Goal: Information Seeking & Learning: Find specific fact

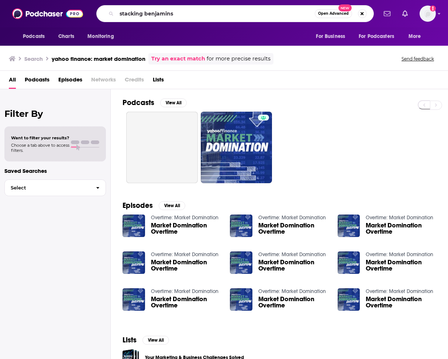
type input "stacking benjamins"
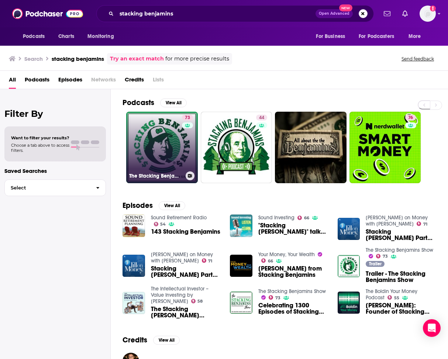
click at [162, 162] on link "73 The Stacking Benjamins Show" at bounding box center [162, 148] width 72 height 72
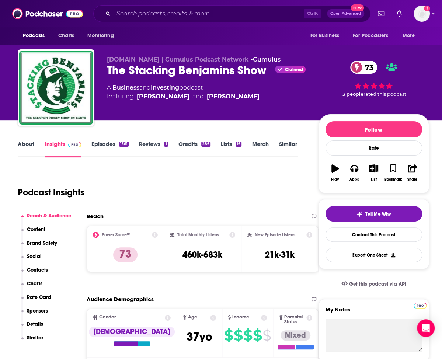
click at [200, 149] on link "Credits 286" at bounding box center [195, 149] width 32 height 17
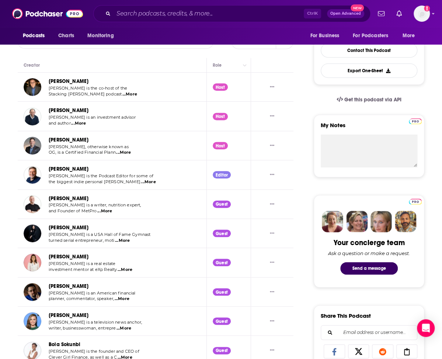
scroll to position [74, 0]
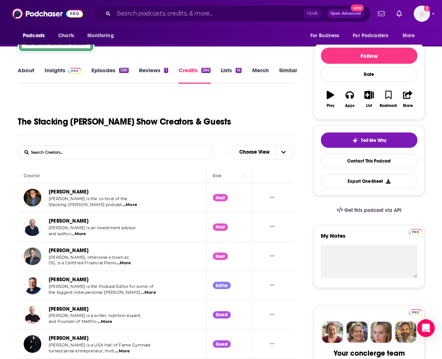
click at [122, 205] on span "...More" at bounding box center [129, 205] width 15 height 6
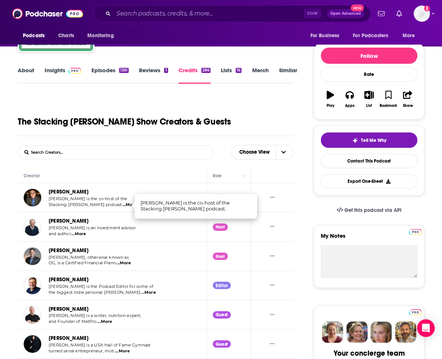
click at [129, 170] on th "Creator" at bounding box center [112, 176] width 189 height 15
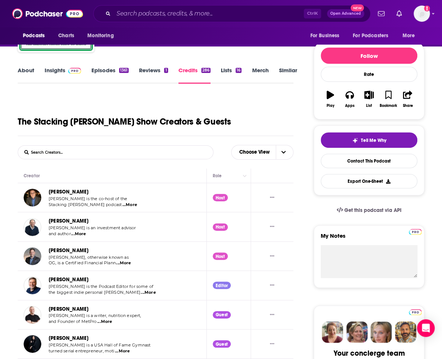
scroll to position [111, 0]
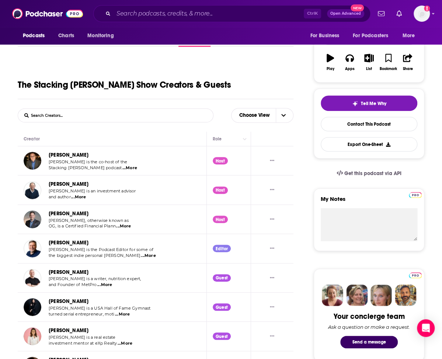
click at [125, 226] on span "...More" at bounding box center [123, 227] width 15 height 6
click at [144, 180] on td "[PERSON_NAME] [PERSON_NAME] is an investment advisor and author ...More" at bounding box center [112, 190] width 189 height 29
click at [83, 198] on span "...More" at bounding box center [78, 197] width 15 height 6
click at [154, 164] on td "[PERSON_NAME] [PERSON_NAME] [PERSON_NAME] is the co-host of the Stacking [PERSO…" at bounding box center [112, 160] width 189 height 29
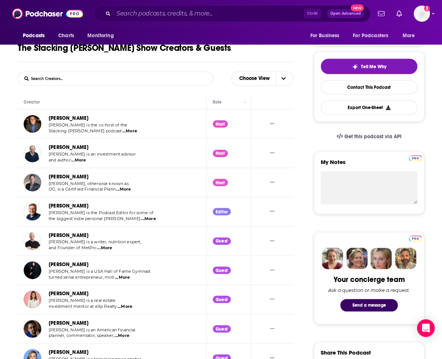
click at [141, 219] on span "...More" at bounding box center [148, 219] width 15 height 6
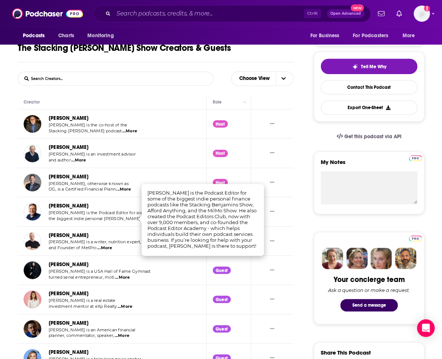
click at [128, 203] on div "[PERSON_NAME]" at bounding box center [103, 206] width 108 height 8
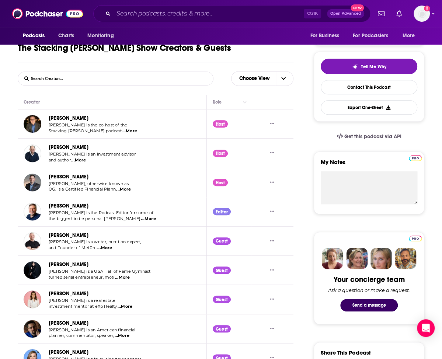
click at [102, 246] on span "...More" at bounding box center [104, 248] width 15 height 6
click at [148, 203] on td "[PERSON_NAME] [PERSON_NAME] is the Podcast Editor for some of the biggest indie…" at bounding box center [112, 211] width 189 height 29
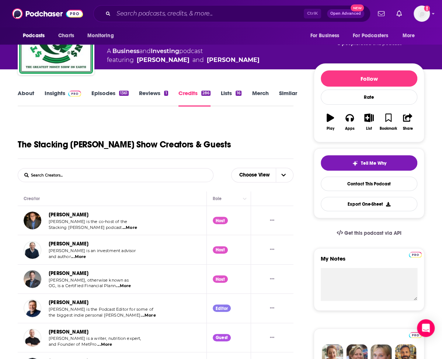
scroll to position [0, 0]
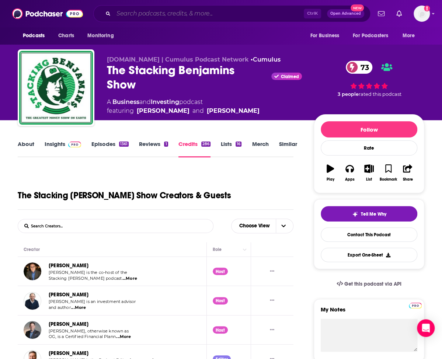
click at [149, 9] on input "Search podcasts, credits, & more..." at bounding box center [209, 14] width 190 height 12
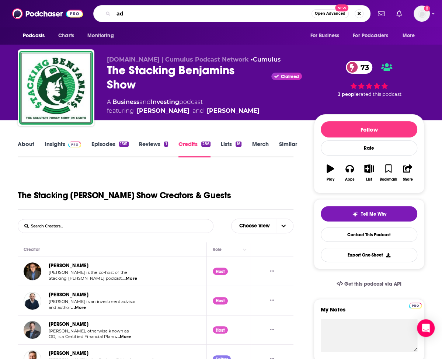
type input "a"
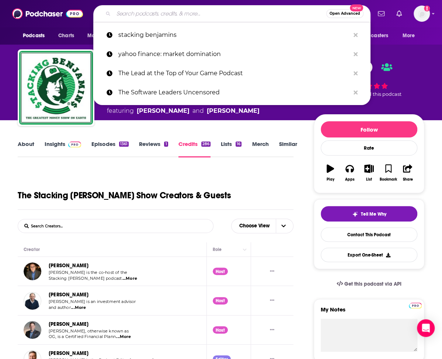
type input "F"
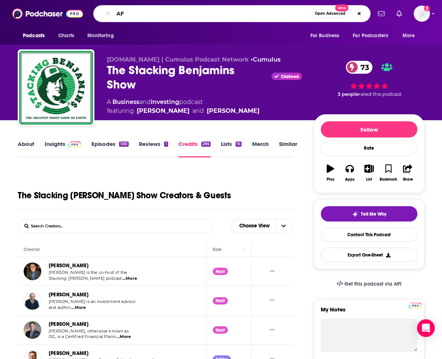
type input "A"
type input "afford anything"
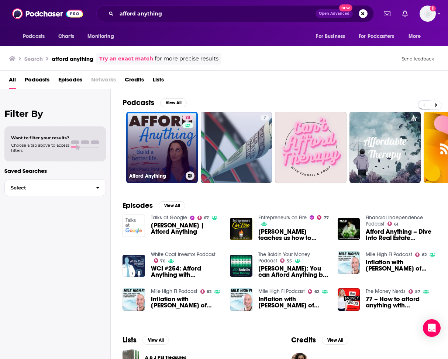
click at [172, 149] on link "74 Afford Anything" at bounding box center [162, 148] width 72 height 72
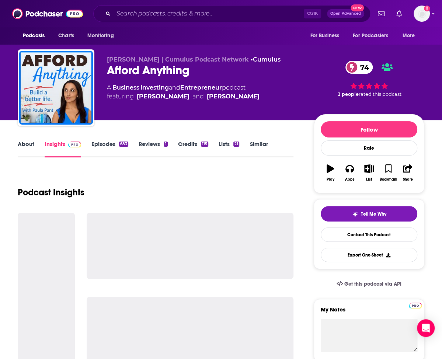
click at [201, 147] on link "Credits 115" at bounding box center [193, 149] width 30 height 17
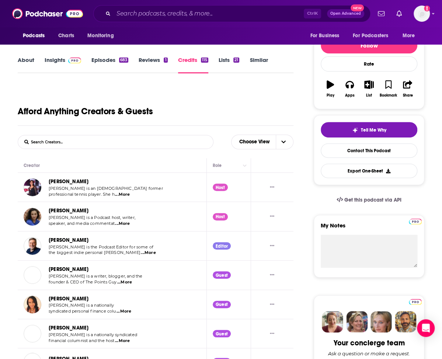
scroll to position [111, 0]
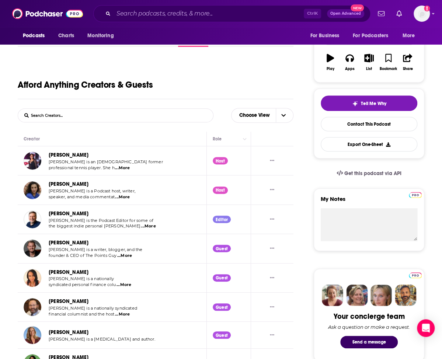
click at [120, 168] on span "...More" at bounding box center [122, 168] width 15 height 6
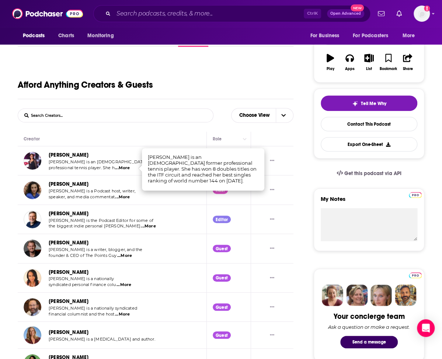
click at [126, 198] on span "...More" at bounding box center [122, 197] width 15 height 6
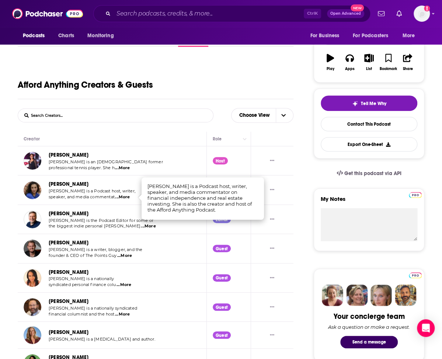
click at [141, 151] on td "[PERSON_NAME] [PERSON_NAME] is an [DEMOGRAPHIC_DATA] former professional tennis…" at bounding box center [112, 160] width 189 height 29
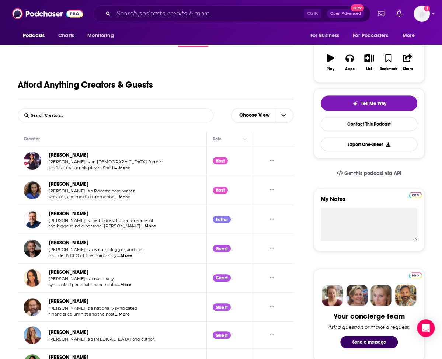
click at [141, 226] on span "...More" at bounding box center [148, 227] width 15 height 6
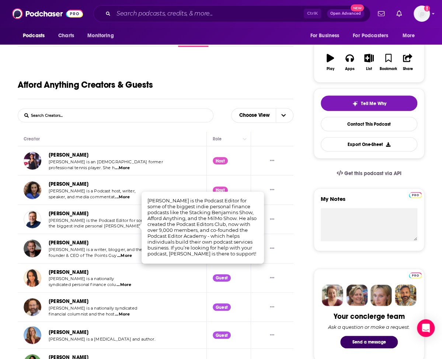
click at [141, 180] on td "[PERSON_NAME] [PERSON_NAME] is a Podcast host, writer, speaker, and media comme…" at bounding box center [112, 190] width 189 height 29
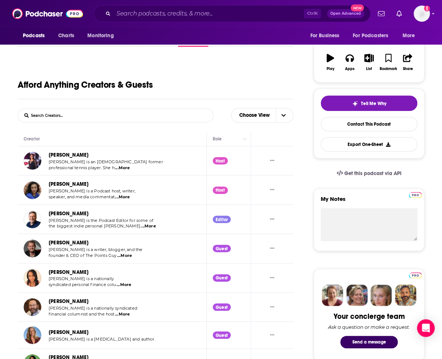
click at [59, 186] on link "[PERSON_NAME]" at bounding box center [69, 184] width 40 height 6
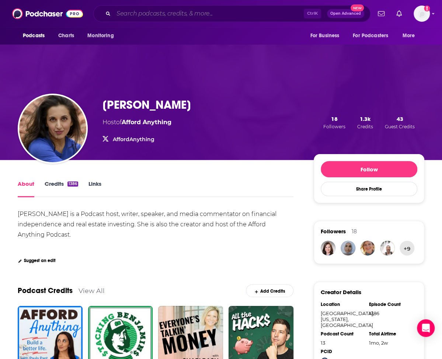
click at [202, 8] on input "Search podcasts, credits, & more..." at bounding box center [209, 14] width 190 height 12
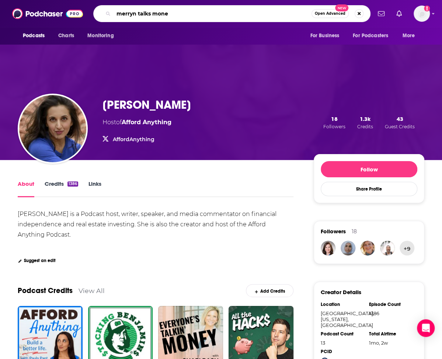
type input "merryn talks money"
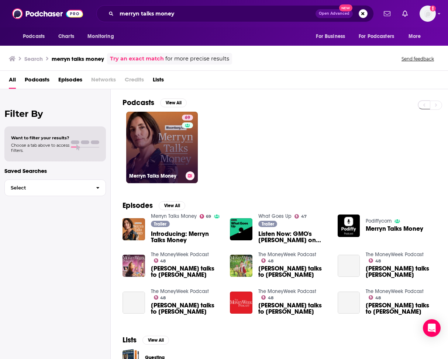
click at [172, 148] on link "69 Merryn Talks Money" at bounding box center [162, 148] width 72 height 72
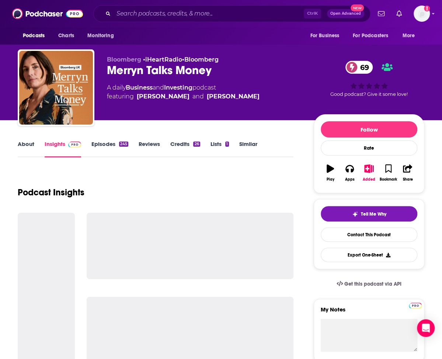
click at [184, 148] on link "Credits 26" at bounding box center [185, 149] width 30 height 17
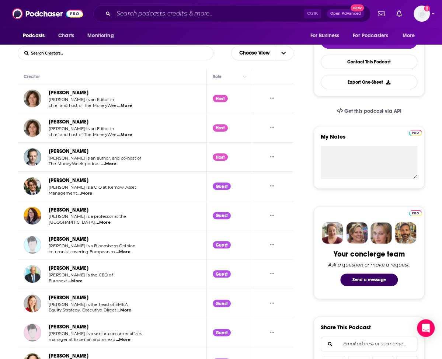
scroll to position [184, 0]
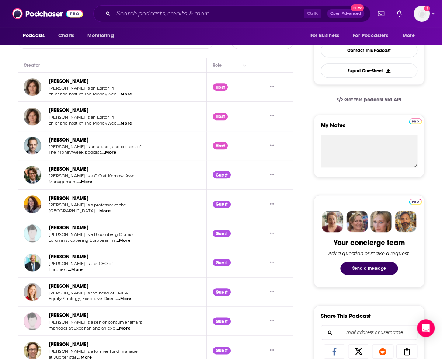
drag, startPoint x: 121, startPoint y: 79, endPoint x: 50, endPoint y: 82, distance: 70.9
click at [50, 82] on div "[PERSON_NAME]" at bounding box center [91, 81] width 84 height 8
copy link "[PERSON_NAME]"
click at [124, 13] on input "Search podcasts, credits, & more..." at bounding box center [209, 14] width 190 height 12
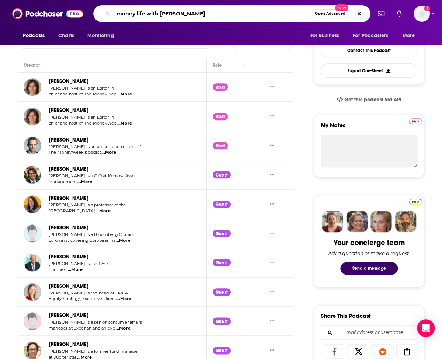
type input "money life with [PERSON_NAME]"
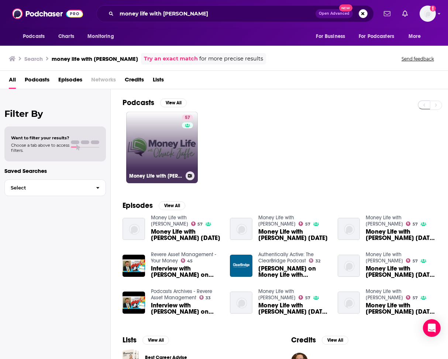
click at [184, 162] on div "57" at bounding box center [188, 143] width 13 height 57
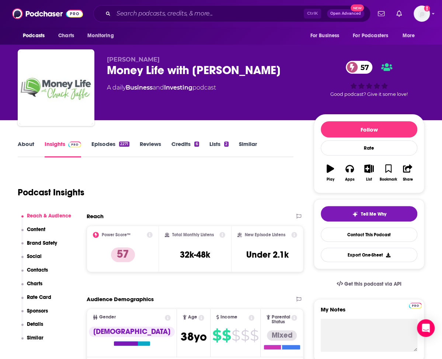
click at [190, 144] on link "Credits 6" at bounding box center [185, 149] width 27 height 17
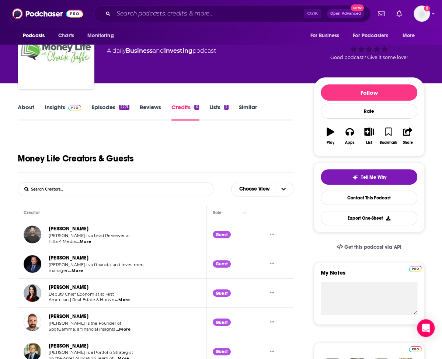
scroll to position [74, 0]
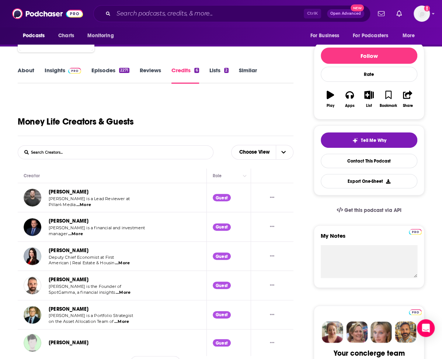
click at [87, 206] on span "...More" at bounding box center [83, 205] width 15 height 6
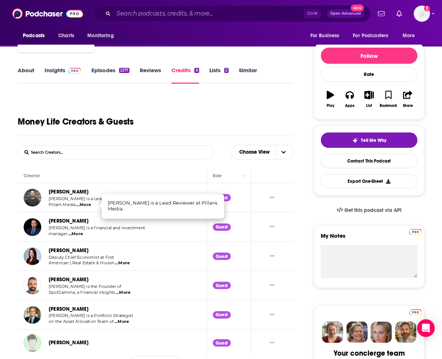
click at [81, 234] on span "...More" at bounding box center [75, 234] width 15 height 6
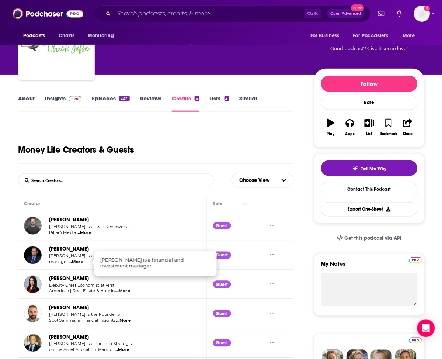
scroll to position [0, 0]
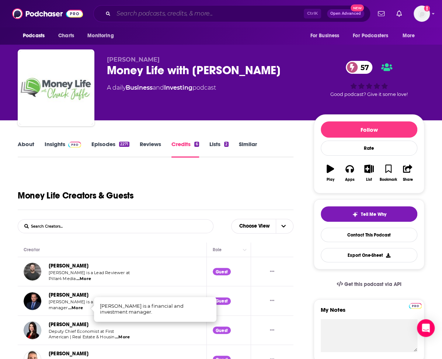
click at [152, 13] on input "Search podcasts, credits, & more..." at bounding box center [209, 14] width 190 height 12
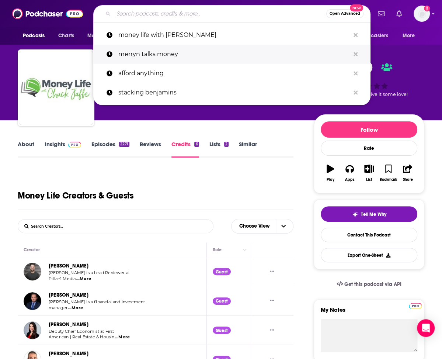
click at [177, 59] on p "merryn talks money" at bounding box center [234, 54] width 232 height 19
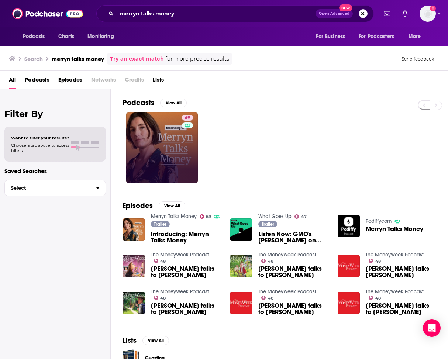
click at [162, 141] on link "69" at bounding box center [162, 148] width 72 height 72
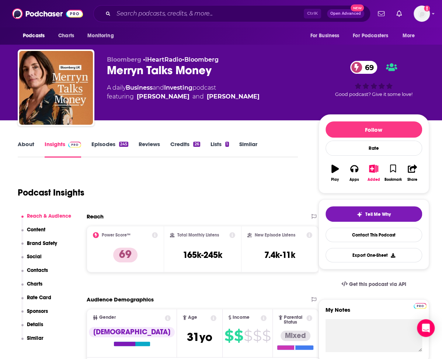
click at [23, 147] on link "About" at bounding box center [26, 149] width 17 height 17
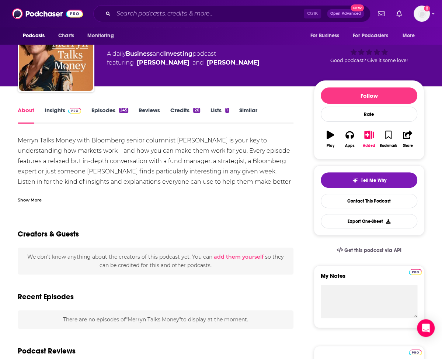
scroll to position [74, 0]
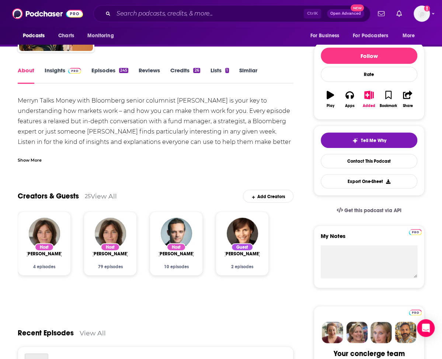
click at [35, 158] on div "Show More" at bounding box center [30, 159] width 24 height 7
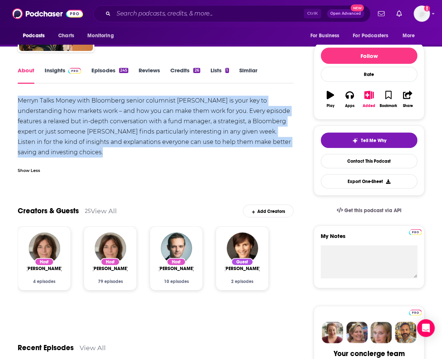
drag, startPoint x: 76, startPoint y: 152, endPoint x: 18, endPoint y: 97, distance: 80.9
click at [18, 97] on div "Merryn Talks Money with Bloomberg senior columnist [PERSON_NAME] is your key to…" at bounding box center [156, 127] width 276 height 62
copy div "Merryn Talks Money with Bloomberg senior columnist [PERSON_NAME] is your key to…"
